Goal: Find specific page/section: Find specific page/section

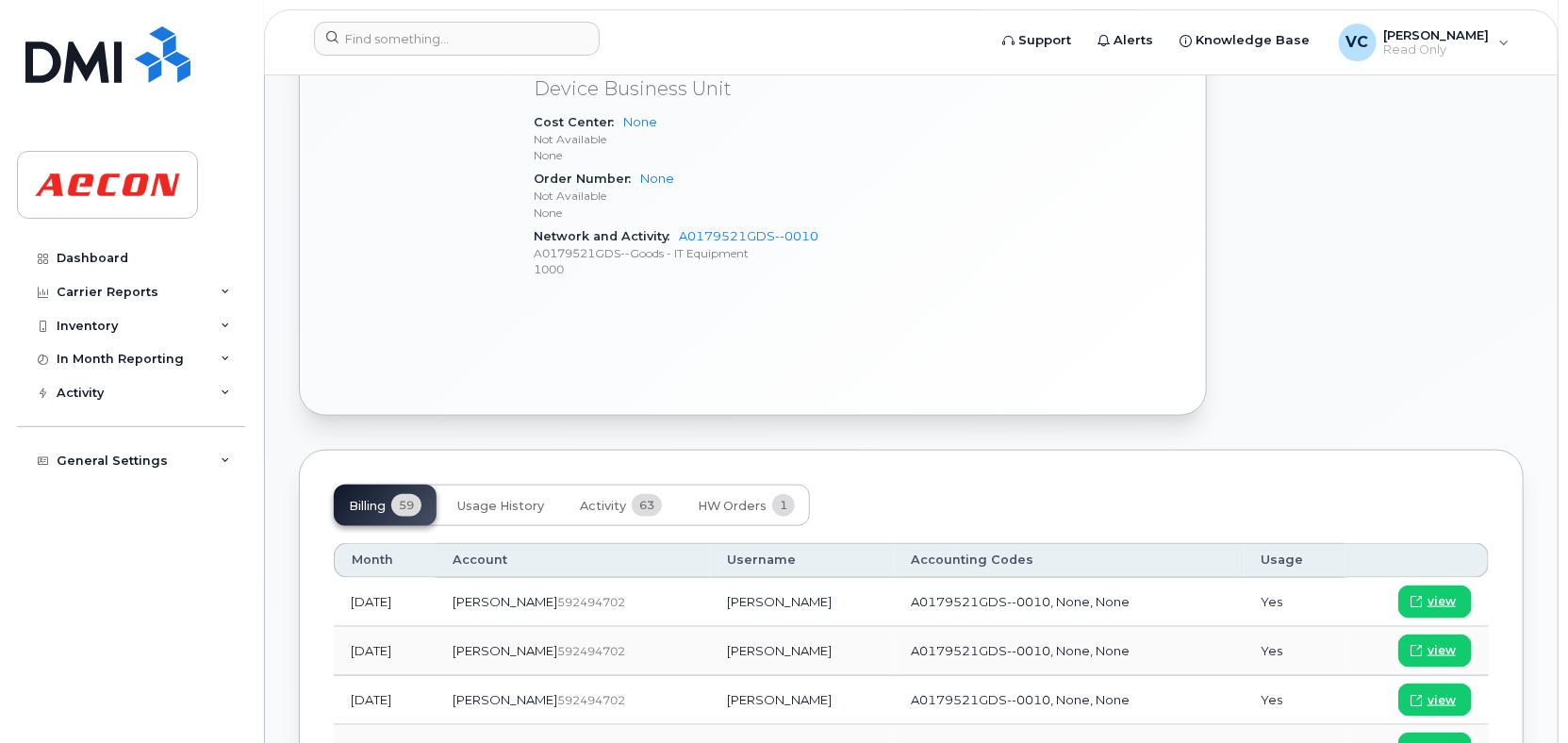
scroll to position [261, 0]
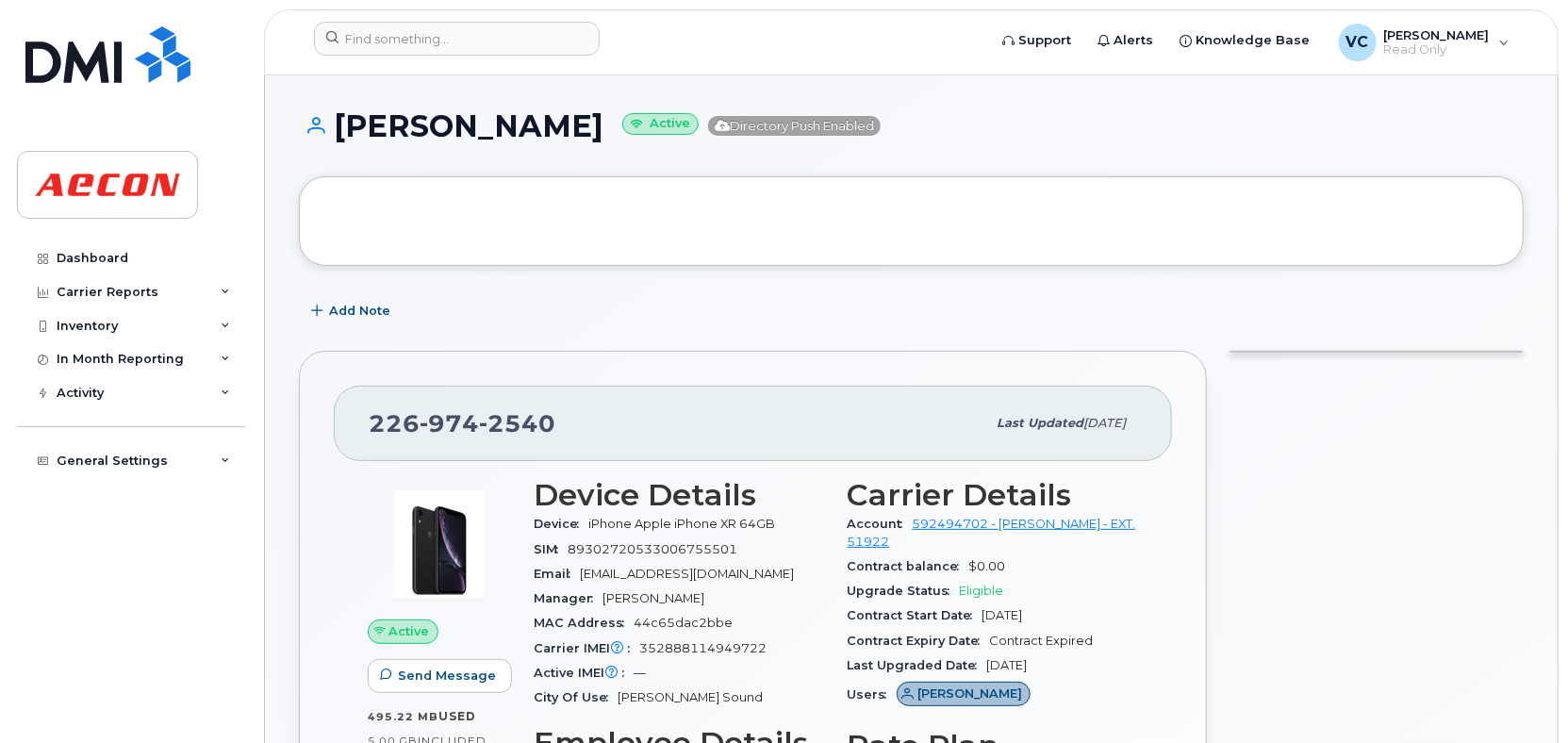
click at [574, 128] on h1 "KARNVIR CHAHIL Active Directory Push Enabled" at bounding box center [911, 125] width 1225 height 33
click at [560, 119] on h1 "KARNVIR CHAHIL Active Directory Push Enabled" at bounding box center [911, 125] width 1225 height 33
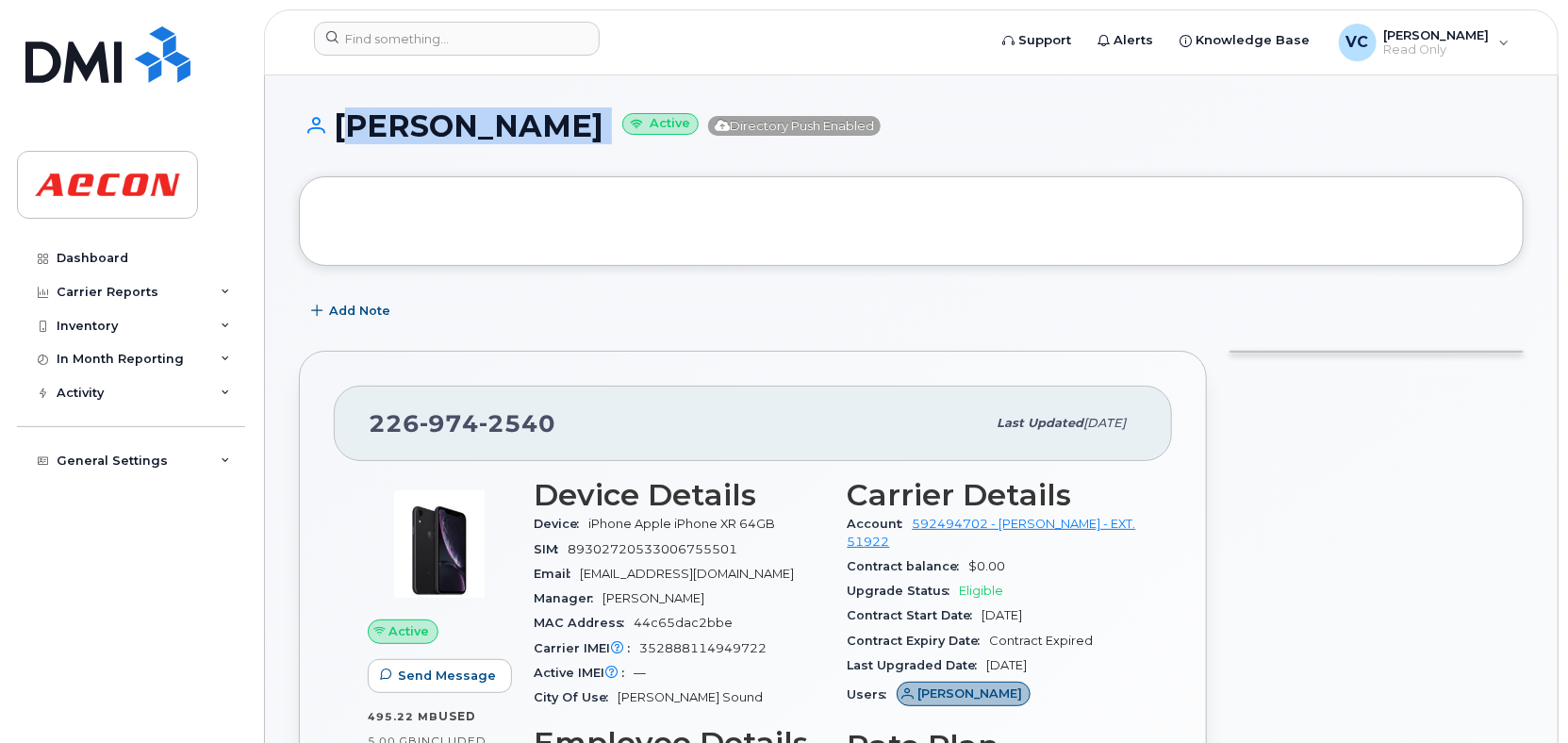
click at [560, 119] on h1 "KARNVIR CHAHIL Active Directory Push Enabled" at bounding box center [911, 125] width 1225 height 33
